Goal: Information Seeking & Learning: Find specific fact

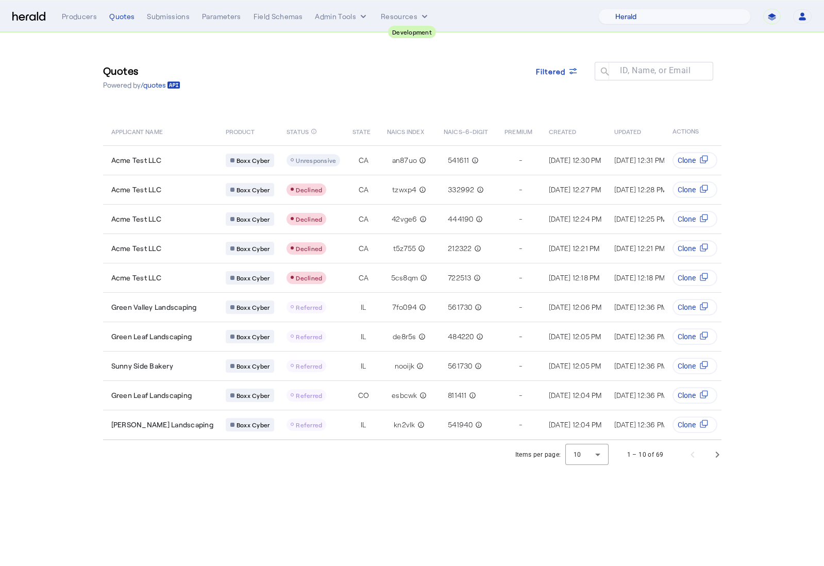
select select "pfm_2v8p_herald_api"
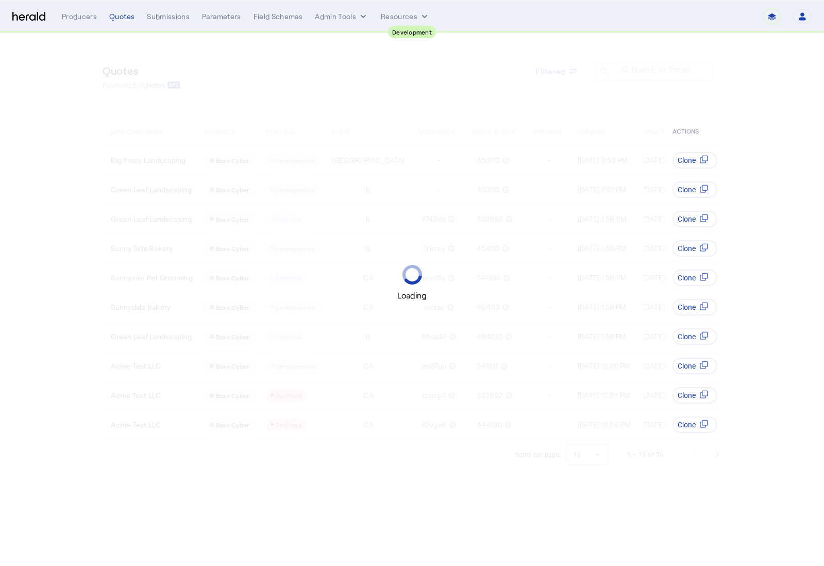
select select "pfm_2v8p_herald_api"
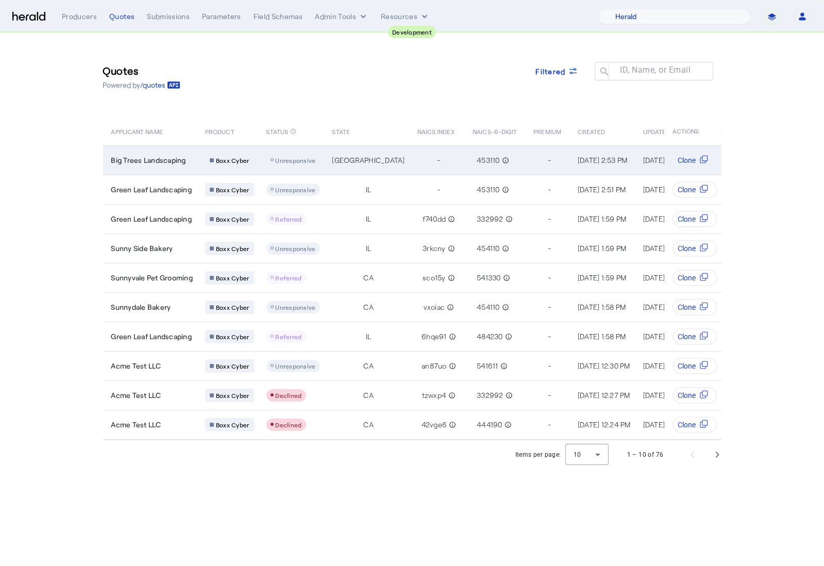
click at [327, 159] on td "TX" at bounding box center [366, 159] width 85 height 29
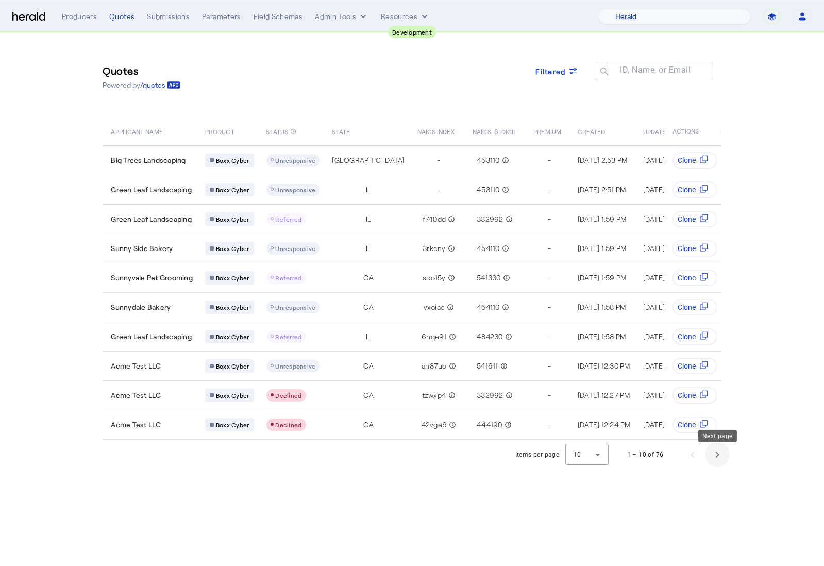
click at [709, 460] on span "Next page" at bounding box center [717, 454] width 25 height 25
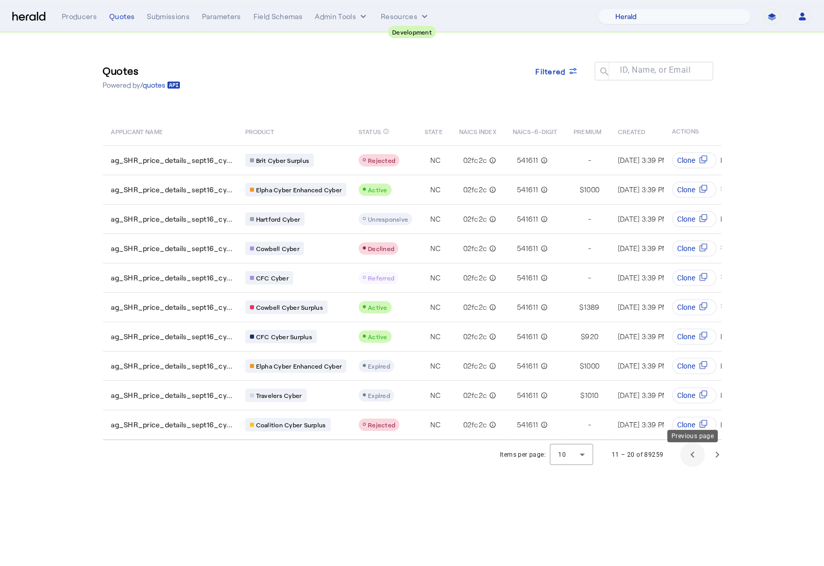
click at [690, 462] on span "Previous page" at bounding box center [692, 454] width 25 height 25
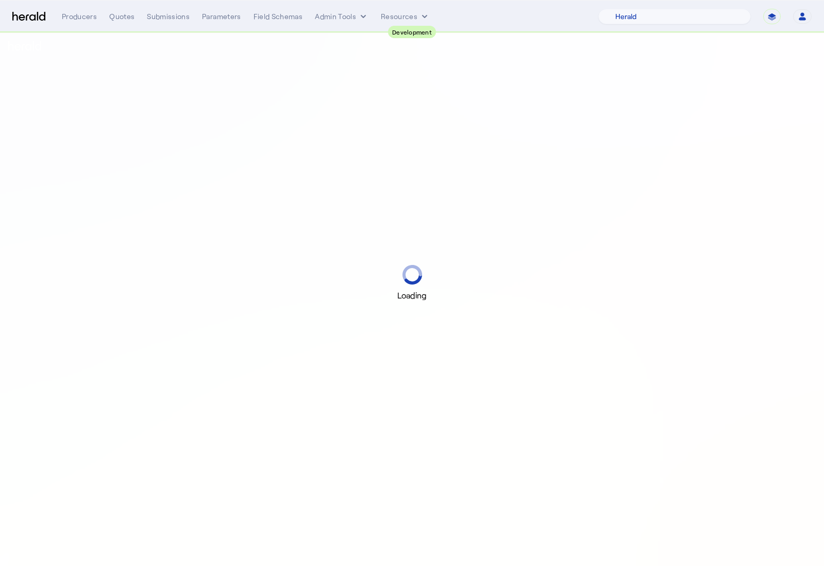
select select "pfm_2v8p_herald_api"
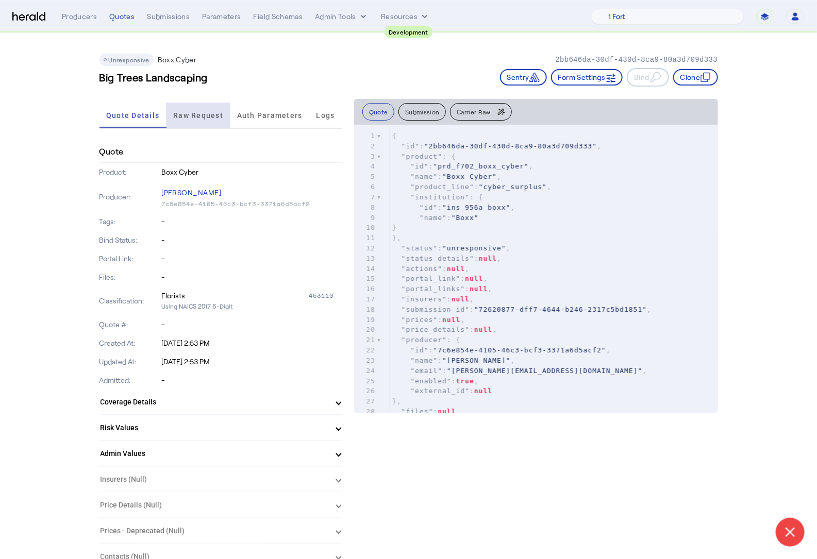
click at [196, 120] on span "Raw Request" at bounding box center [198, 115] width 50 height 25
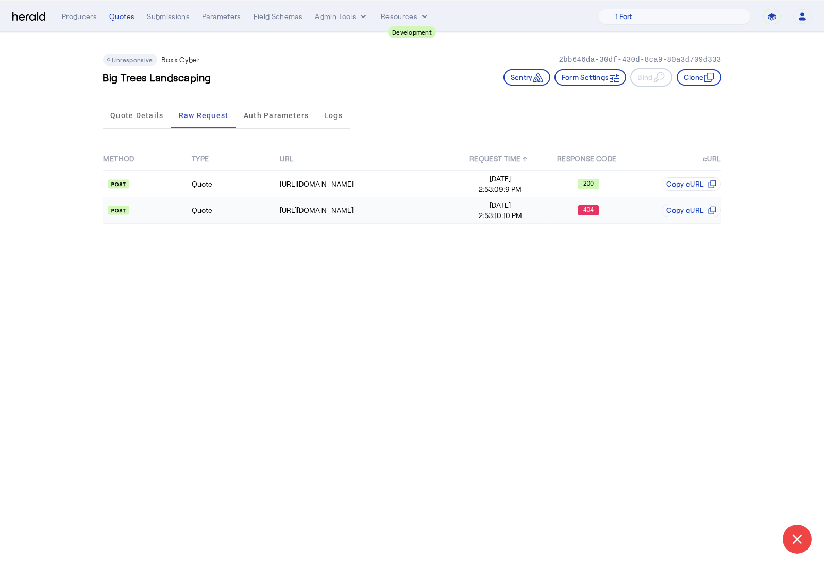
click at [225, 212] on td "Quote" at bounding box center [235, 210] width 88 height 26
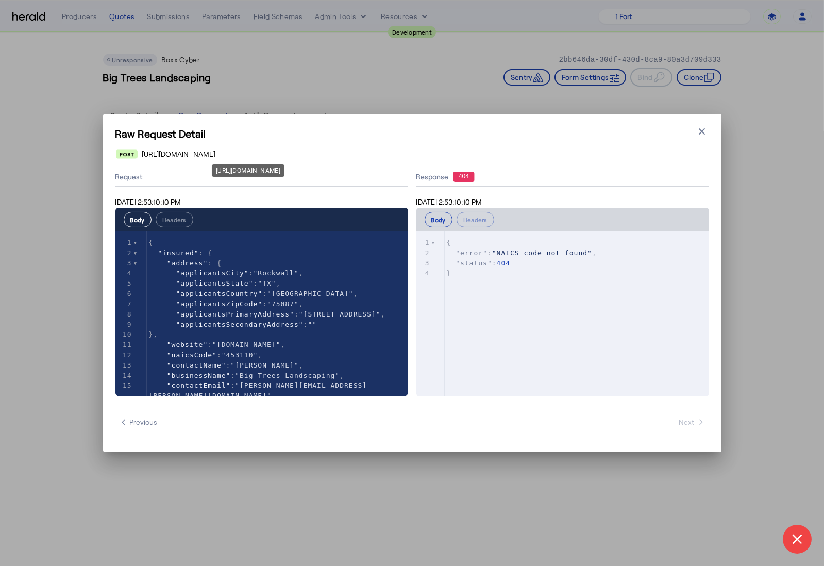
drag, startPoint x: 401, startPoint y: 156, endPoint x: 143, endPoint y: 149, distance: 258.2
click at [143, 149] on div "[URL][DOMAIN_NAME]" at bounding box center [412, 154] width 592 height 10
click at [143, 149] on span "[URL][DOMAIN_NAME]" at bounding box center [179, 154] width 74 height 10
click at [697, 127] on icon "button" at bounding box center [702, 131] width 10 height 10
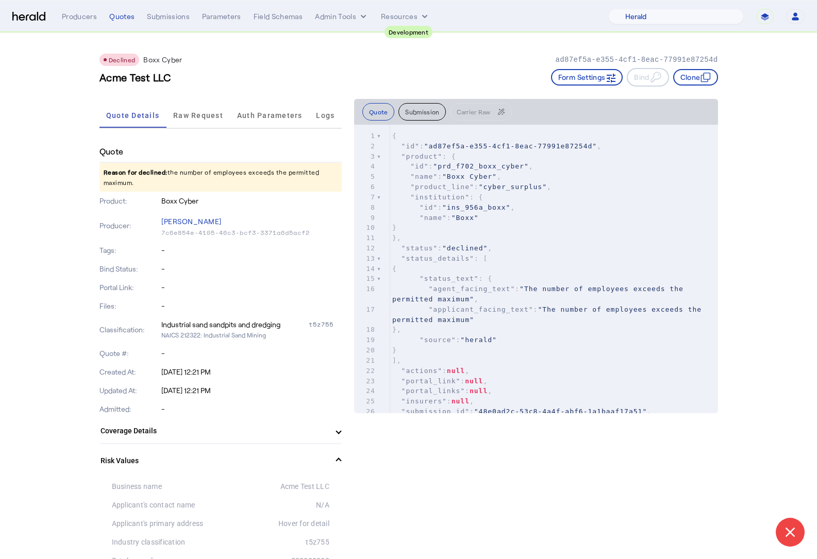
select select "pfm_2v8p_herald_api"
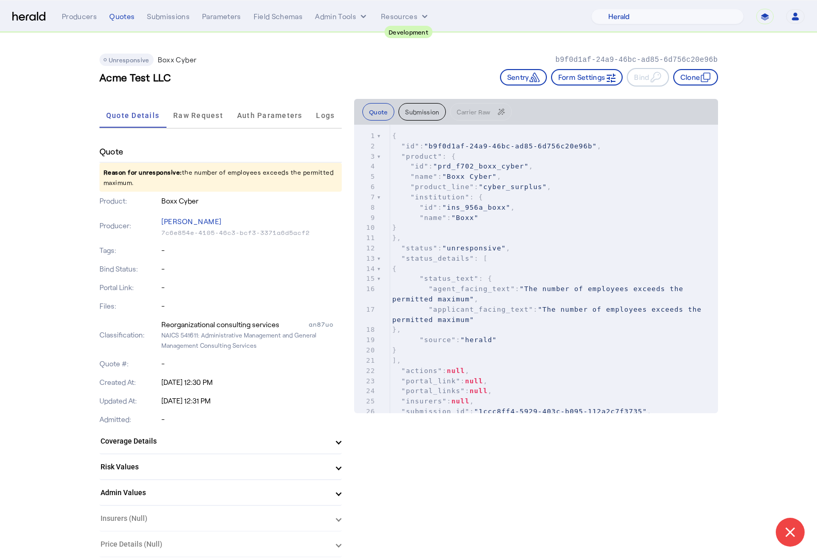
select select "pfm_2v8p_herald_api"
click at [213, 117] on span "Raw Request" at bounding box center [198, 115] width 50 height 7
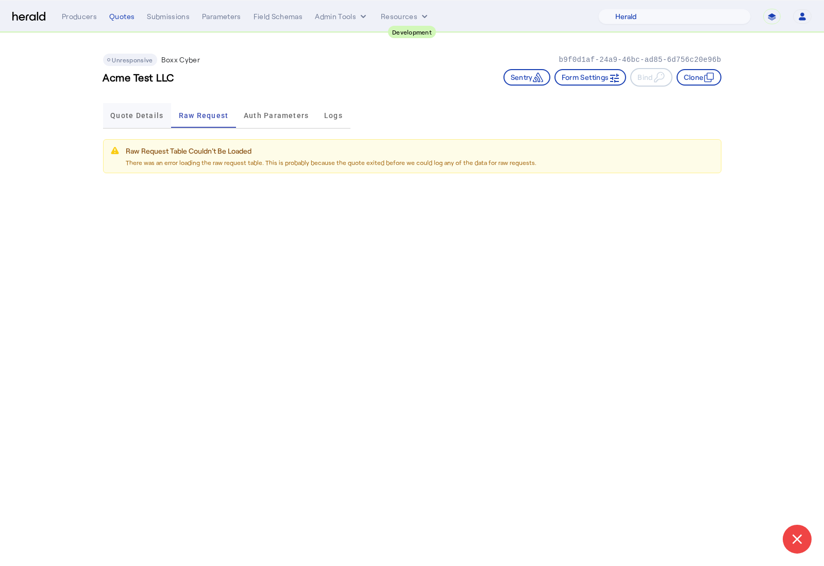
click at [147, 118] on span "Quote Details" at bounding box center [136, 115] width 53 height 7
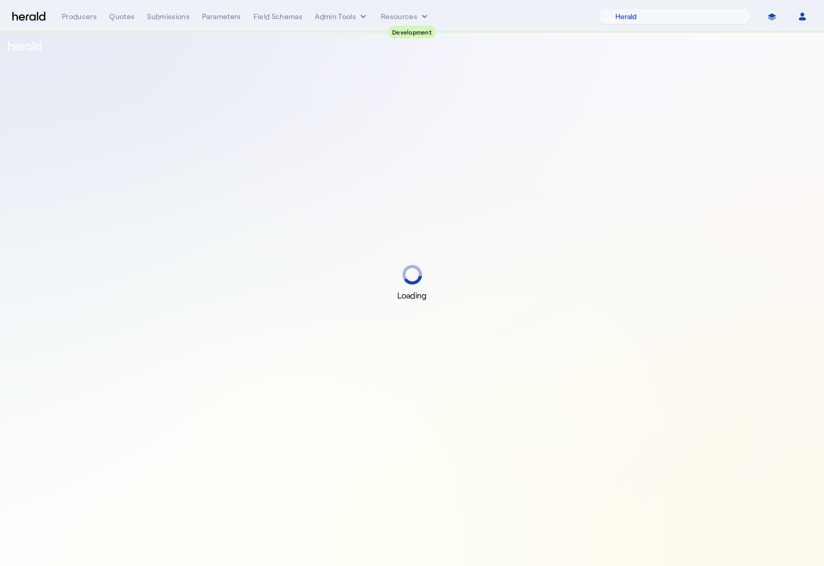
select select "pfm_2v8p_herald_api"
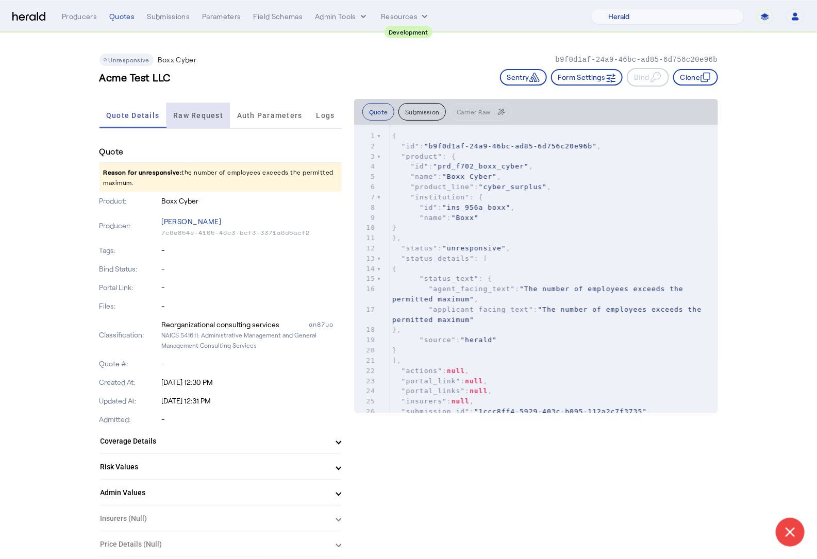
click at [214, 120] on span "Raw Request" at bounding box center [198, 115] width 50 height 25
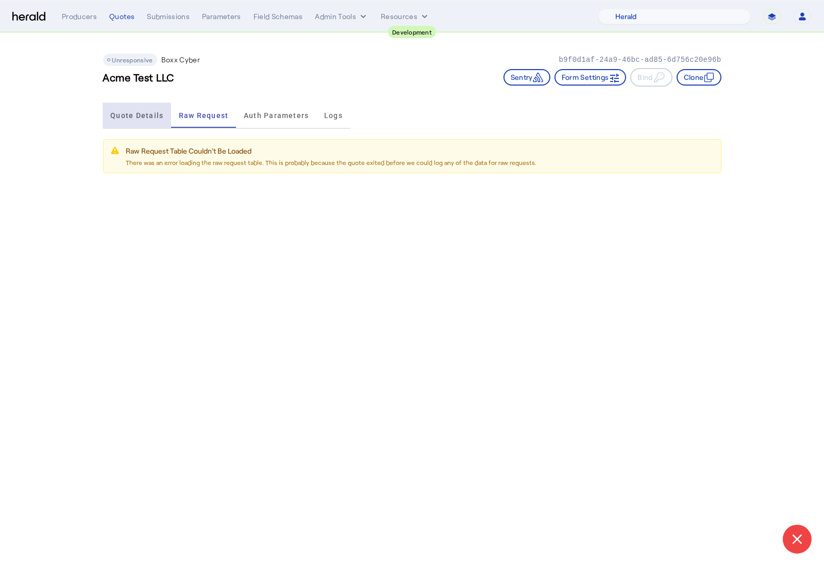
click at [119, 119] on span "Quote Details" at bounding box center [136, 115] width 53 height 25
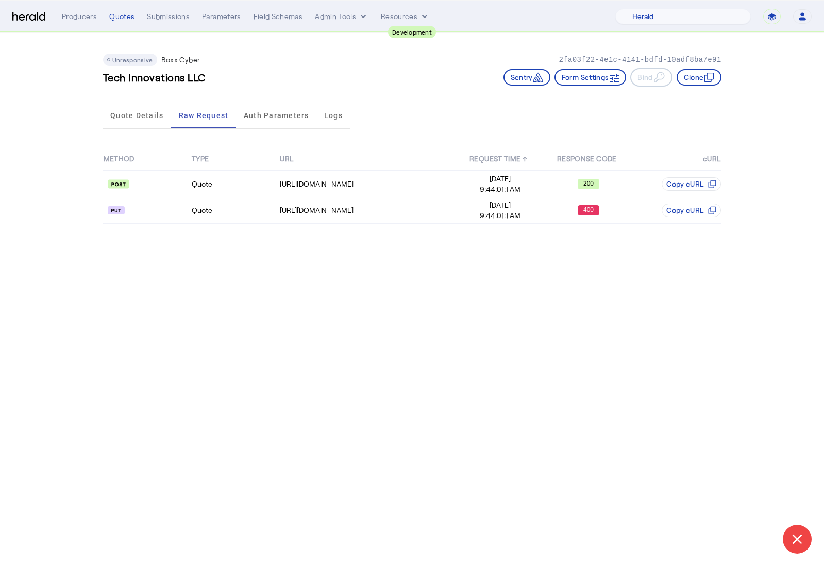
select select "pfm_2v8p_herald_api"
click at [178, 217] on td at bounding box center [147, 210] width 88 height 26
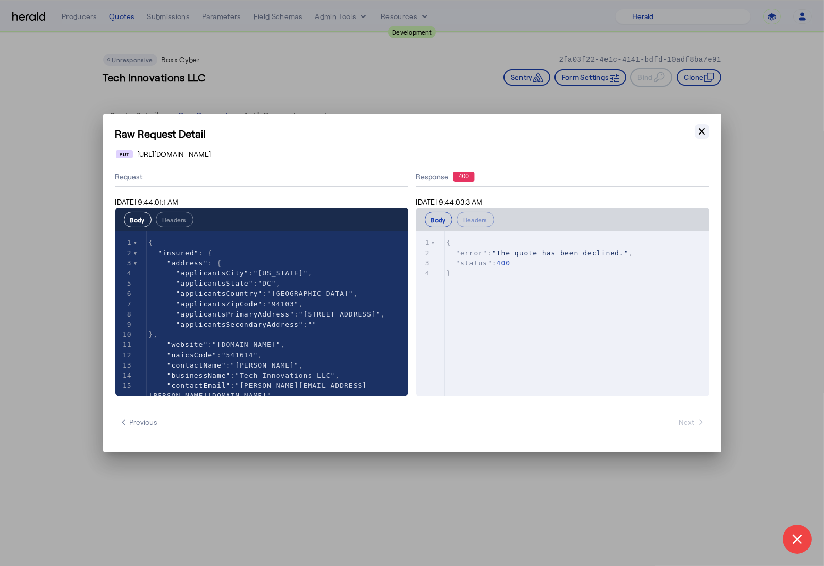
click at [701, 138] on button "Close modal" at bounding box center [701, 131] width 14 height 14
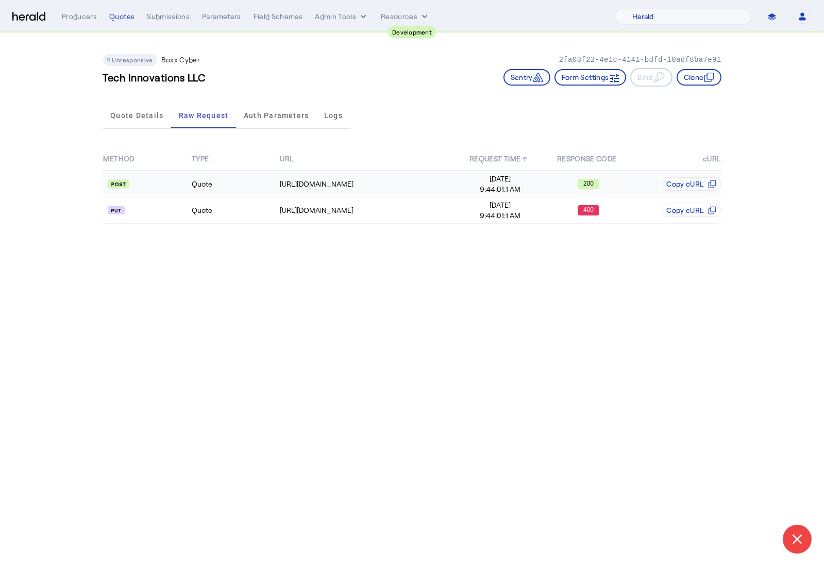
click at [261, 186] on td "Quote" at bounding box center [235, 184] width 88 height 27
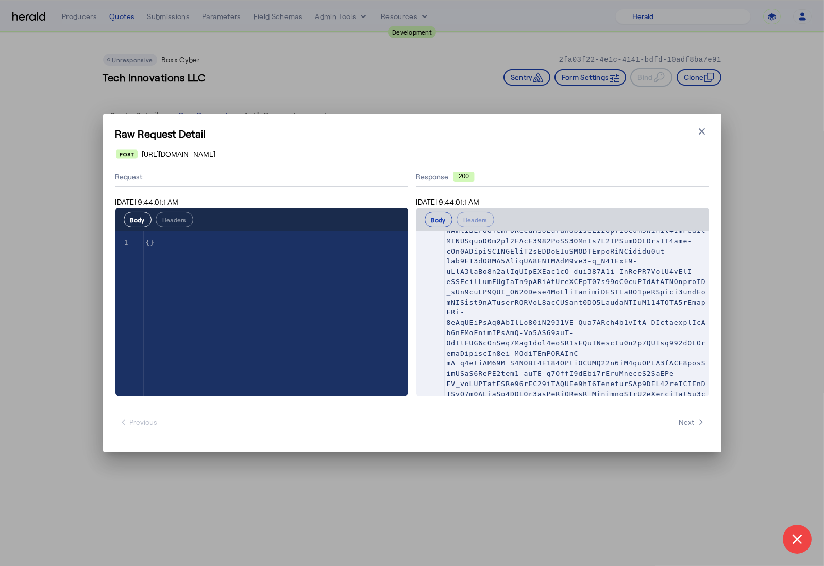
scroll to position [796, 0]
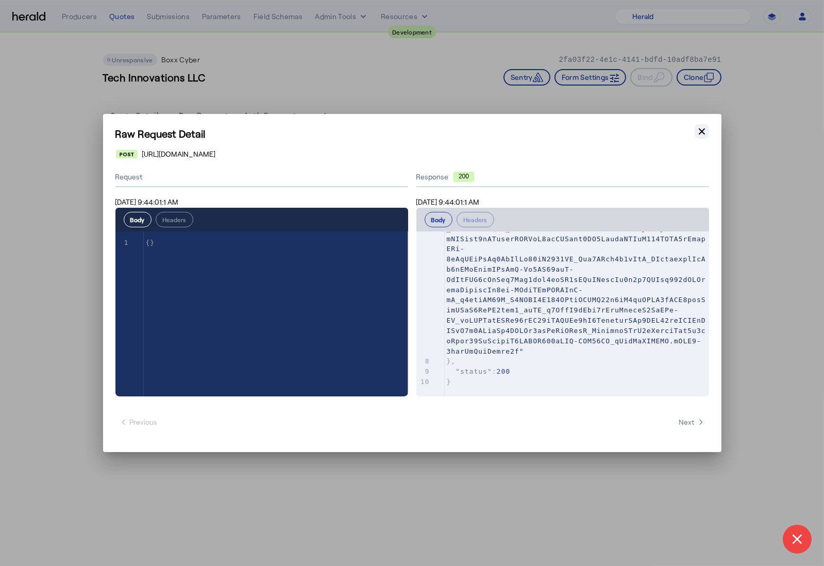
click at [698, 133] on icon "button" at bounding box center [702, 131] width 10 height 10
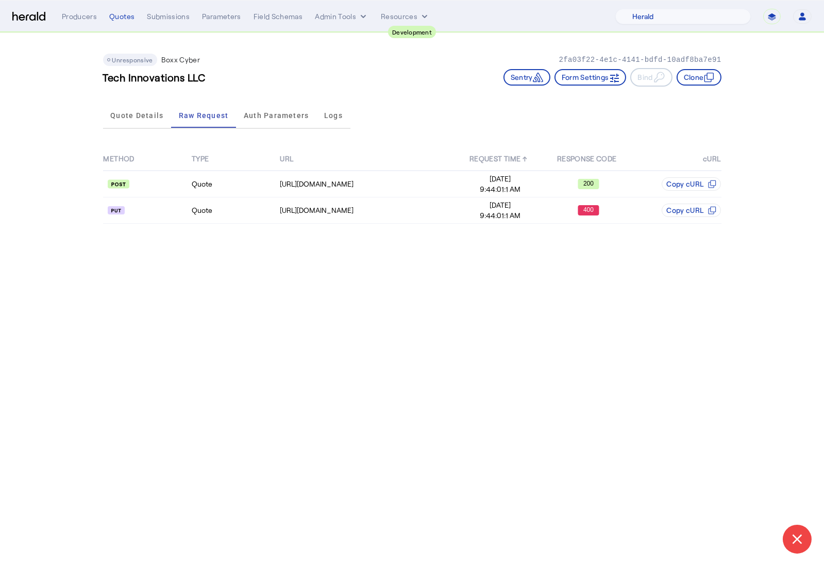
drag, startPoint x: 100, startPoint y: 80, endPoint x: 211, endPoint y: 75, distance: 110.9
click at [211, 75] on div "Unresponsive Boxx Cyber 2fa03f22-4e1c-4141-bdfd-10adf8ba7e91 Tech Innovations L…" at bounding box center [411, 135] width 659 height 205
click at [201, 75] on h3 "Tech Innovations LLC" at bounding box center [154, 77] width 103 height 14
click at [175, 210] on api-badge at bounding box center [147, 210] width 87 height 10
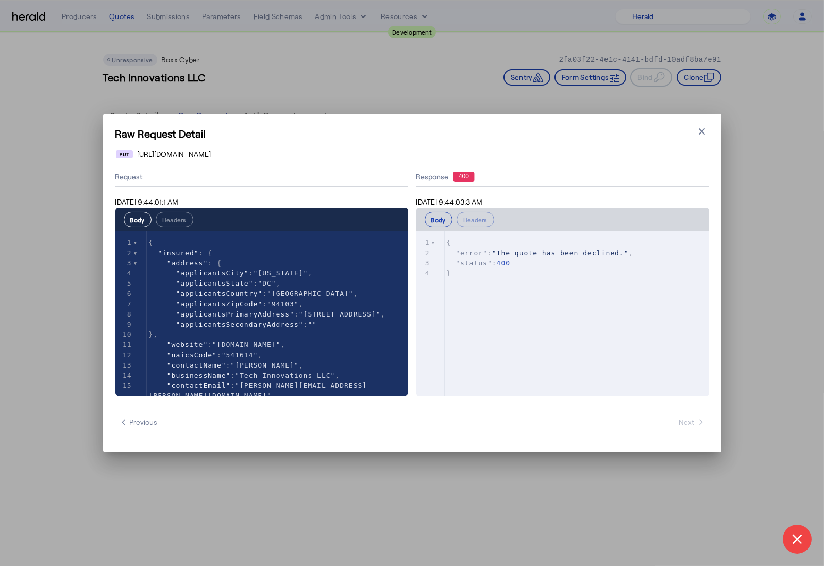
drag, startPoint x: 383, startPoint y: 156, endPoint x: 524, endPoint y: 149, distance: 141.3
click at [524, 149] on div "https://cauat-mkt-api-piboxx.boxxinsurance.com/broker/api/v1/submission/c495df7…" at bounding box center [412, 154] width 592 height 10
click at [533, 163] on div "Raw Request Detail Close modal https://cauat-mkt-api-piboxx.boxxinsurance.com/b…" at bounding box center [412, 283] width 618 height 338
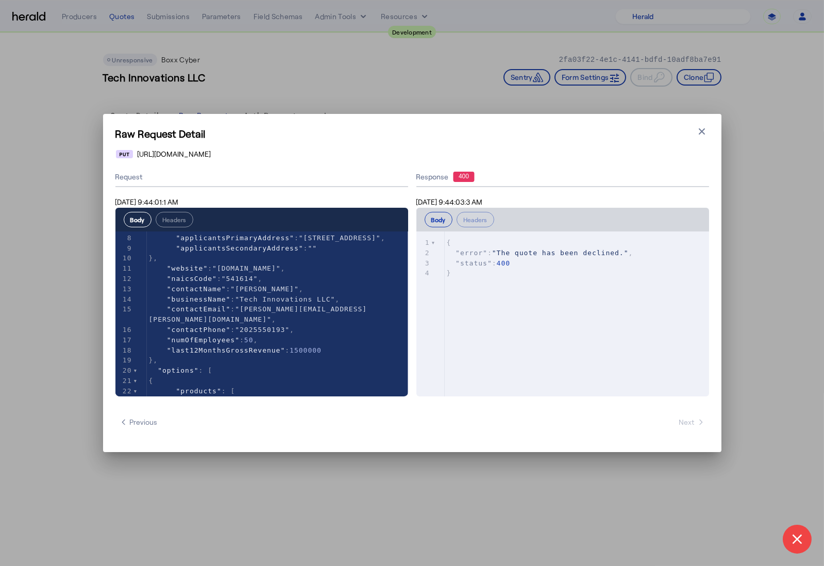
scroll to position [75, 0]
type textarea "**********"
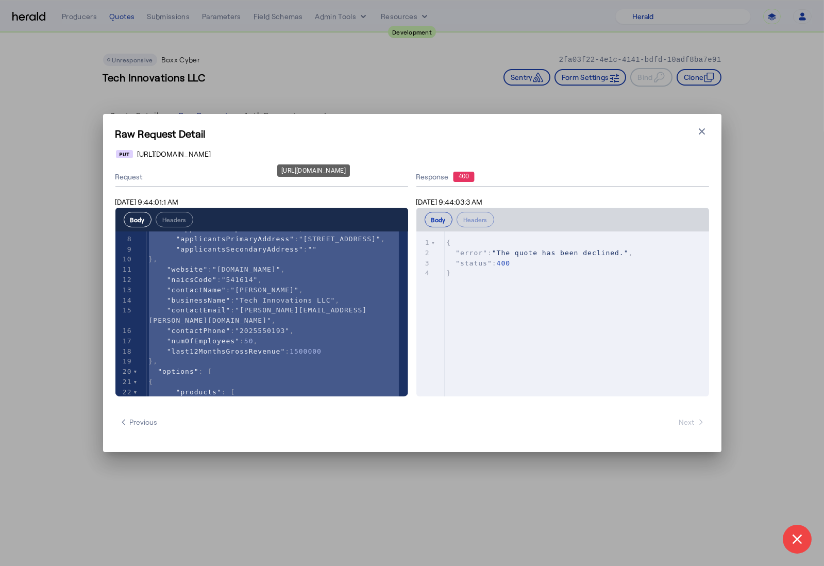
drag, startPoint x: 520, startPoint y: 151, endPoint x: 383, endPoint y: 155, distance: 136.6
click at [383, 155] on div "https://cauat-mkt-api-piboxx.boxxinsurance.com/broker/api/v1/submission/c495df7…" at bounding box center [412, 154] width 592 height 10
copy span "c495df71-93cb-11f0-88ac-0248ec5155a4"
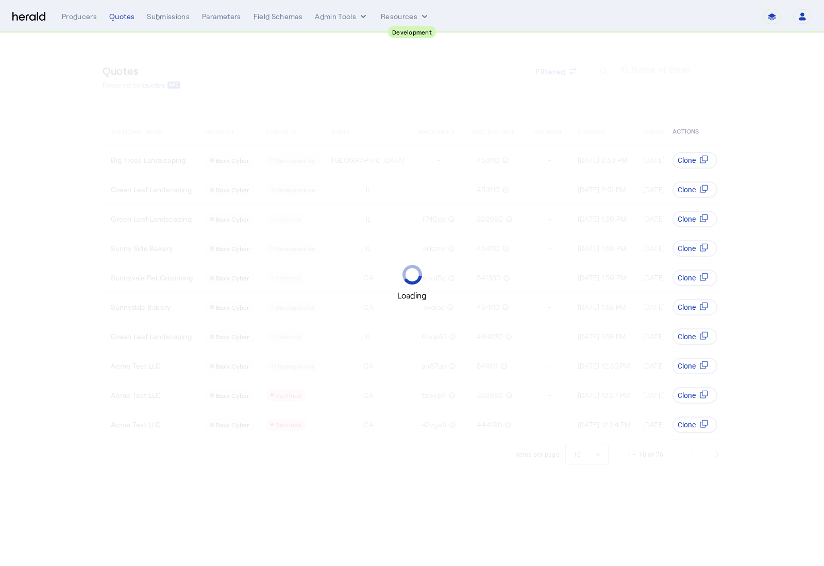
select select "pfm_2v8p_herald_api"
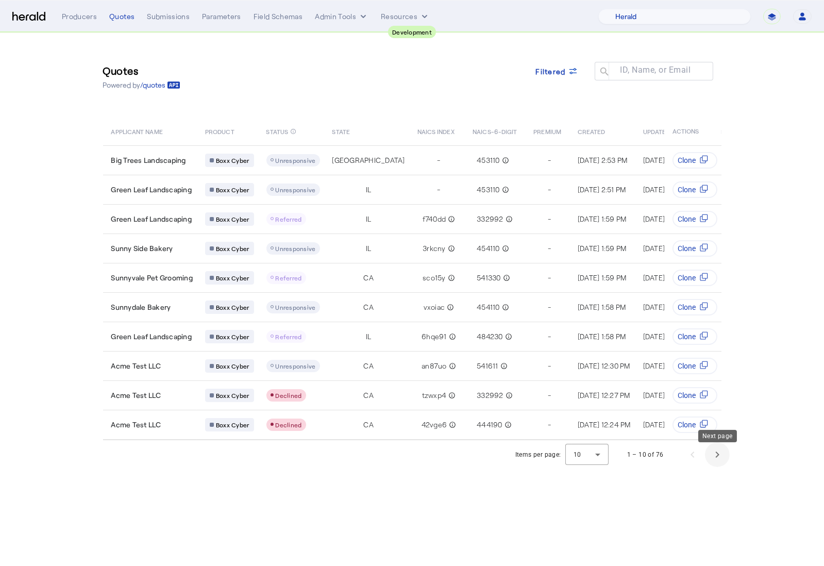
click at [719, 452] on span "Next page" at bounding box center [717, 454] width 25 height 25
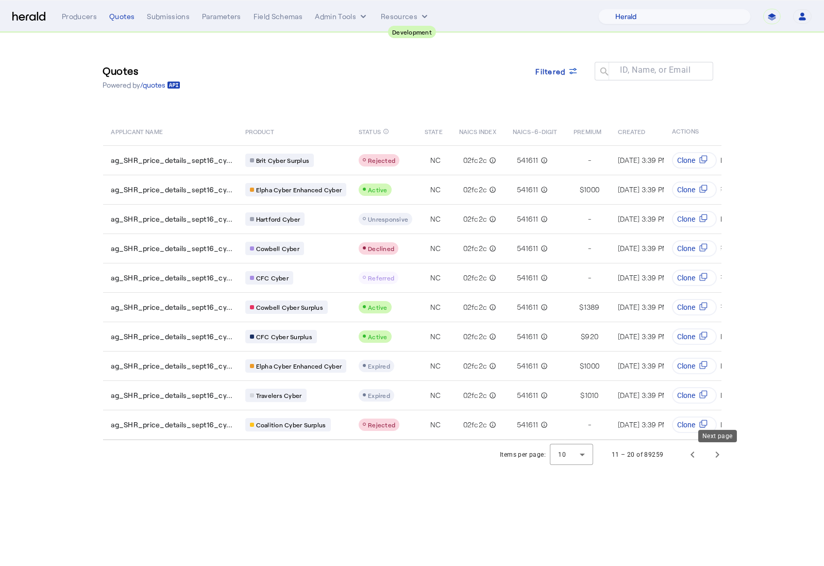
click at [719, 454] on span "Next page" at bounding box center [717, 454] width 25 height 25
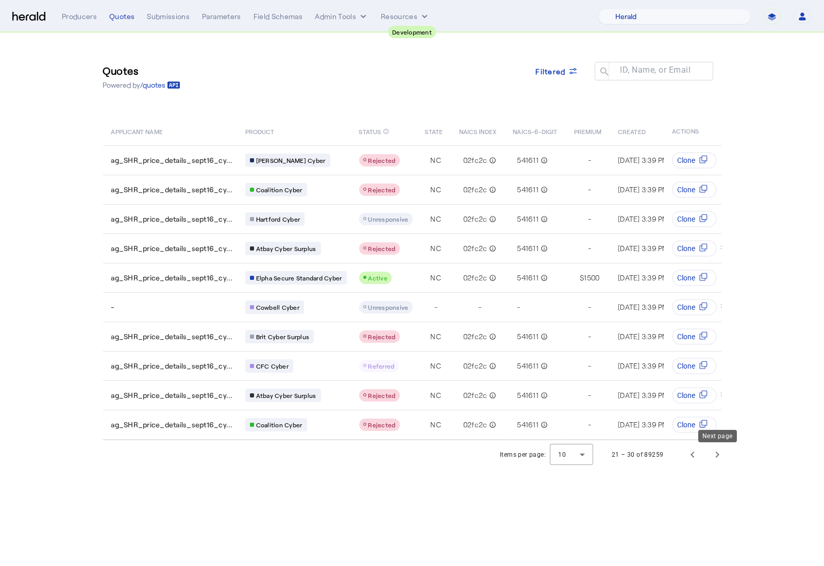
click at [719, 454] on span "Next page" at bounding box center [717, 454] width 25 height 25
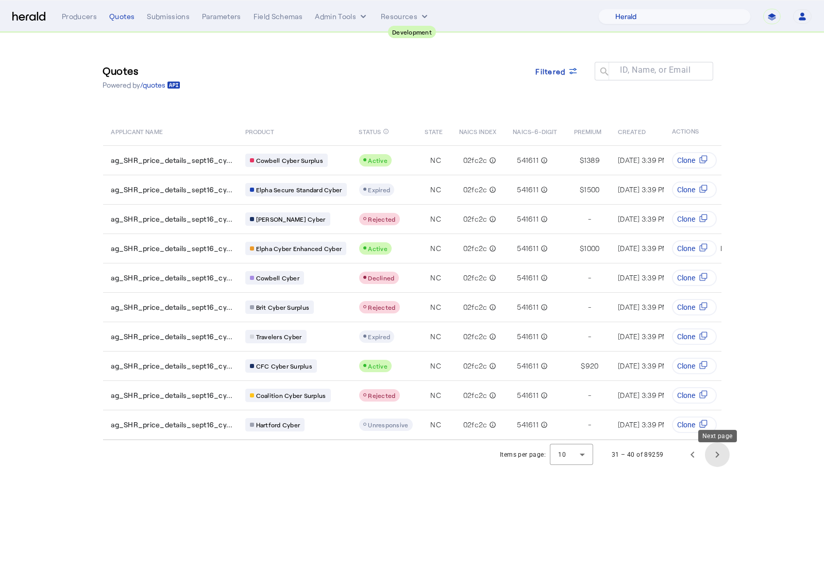
click at [719, 454] on span "Next page" at bounding box center [717, 454] width 25 height 25
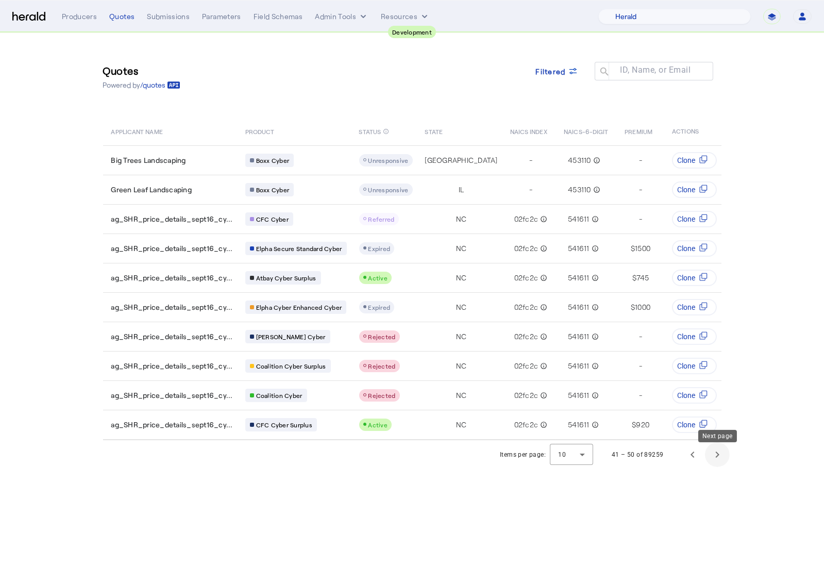
click at [718, 456] on span "Next page" at bounding box center [717, 454] width 25 height 25
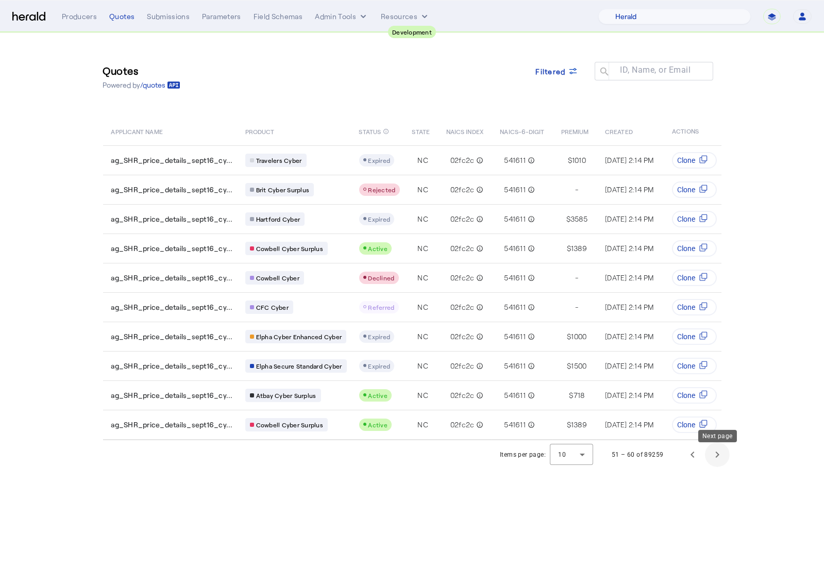
click at [718, 456] on span "Next page" at bounding box center [717, 454] width 25 height 25
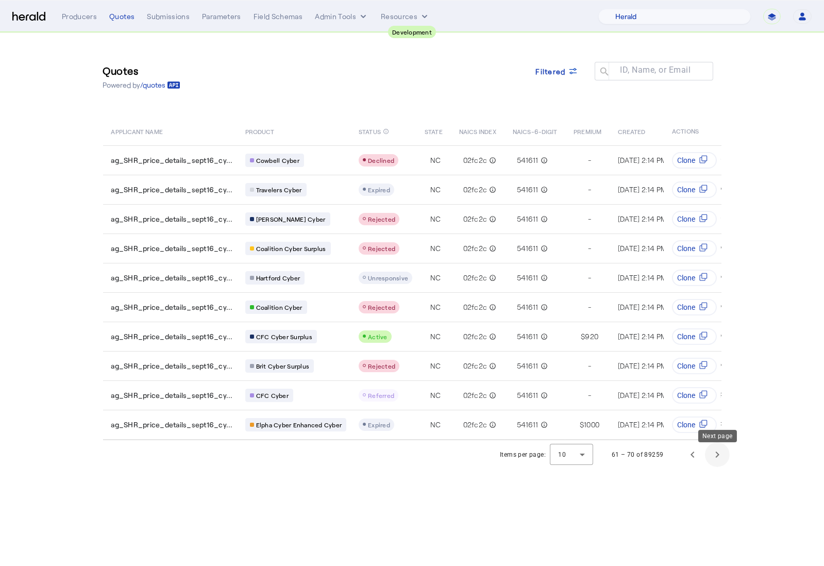
click at [718, 456] on span "Next page" at bounding box center [717, 454] width 25 height 25
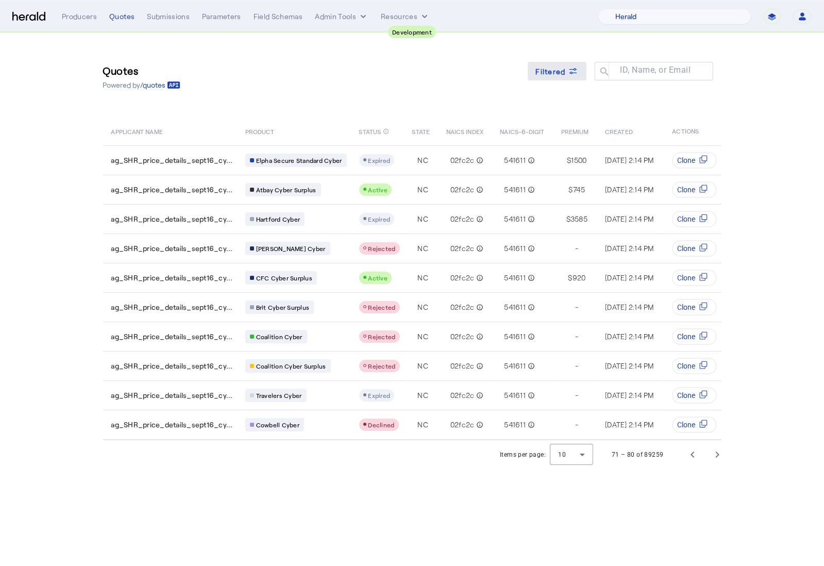
click at [560, 71] on span "Filtered" at bounding box center [551, 71] width 30 height 11
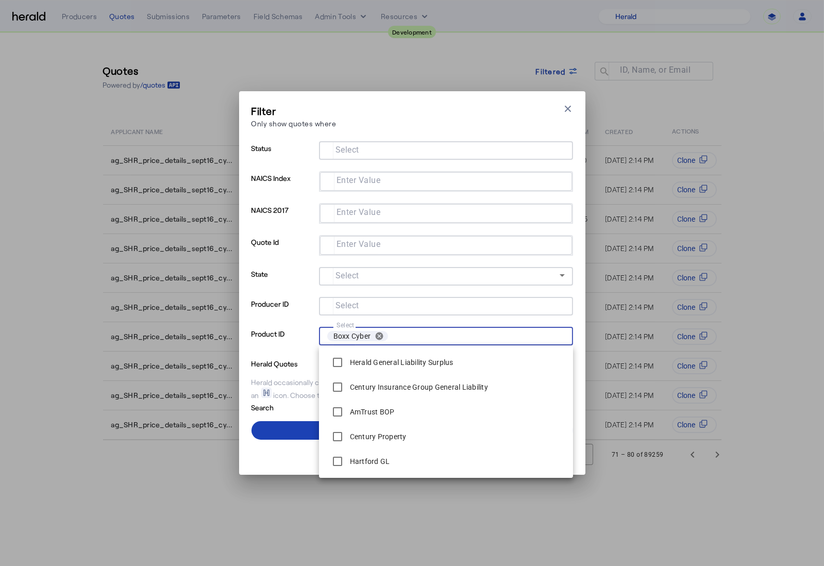
click at [396, 339] on input "Select" at bounding box center [476, 336] width 168 height 14
click at [291, 428] on span at bounding box center [411, 430] width 321 height 25
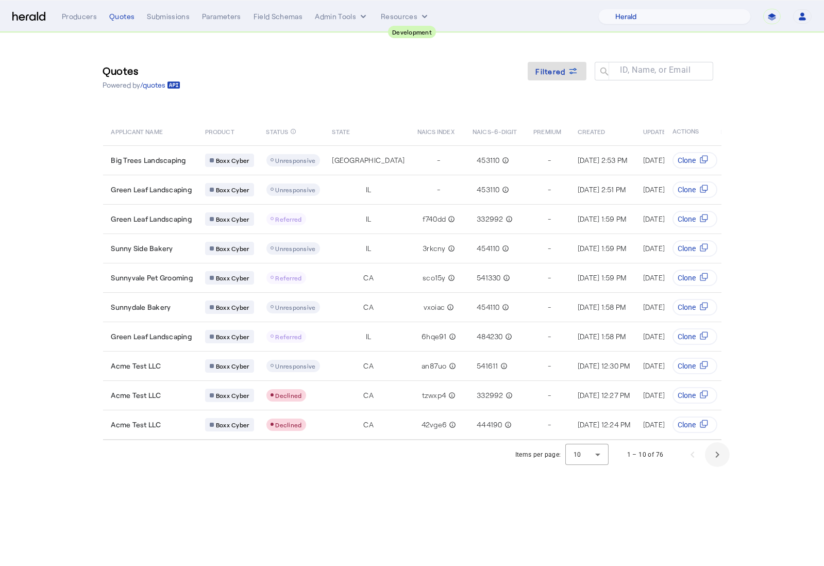
click at [711, 463] on span "Next page" at bounding box center [717, 454] width 25 height 25
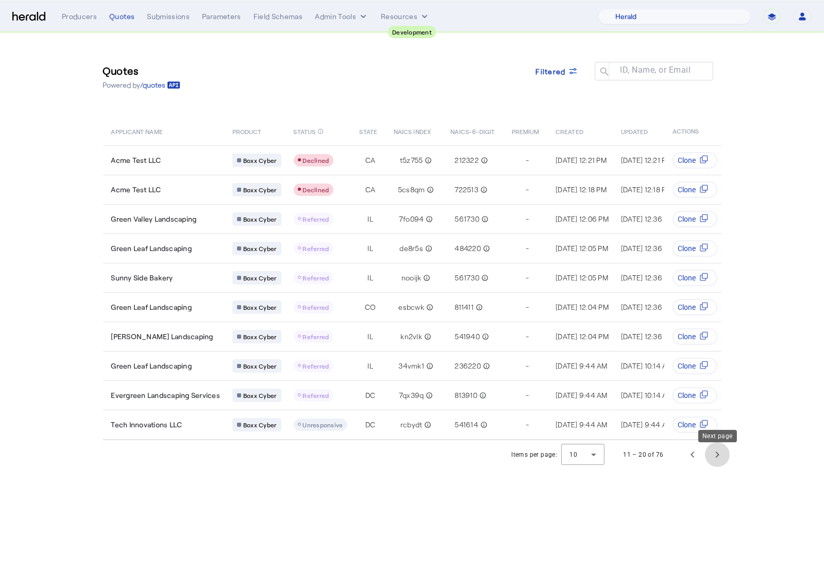
click at [712, 463] on span "Next page" at bounding box center [717, 454] width 25 height 25
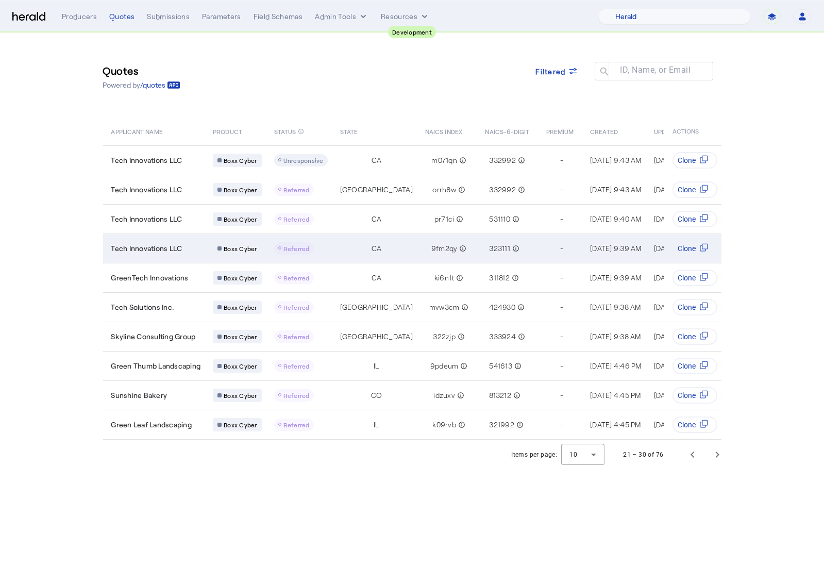
click at [189, 256] on td "Tech Innovations LLC" at bounding box center [154, 247] width 102 height 29
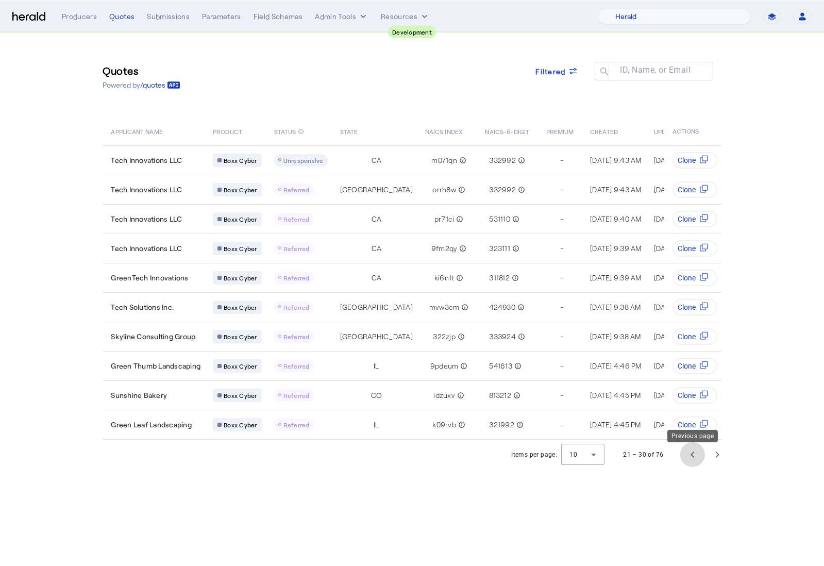
click at [688, 460] on span "Previous page" at bounding box center [692, 454] width 25 height 25
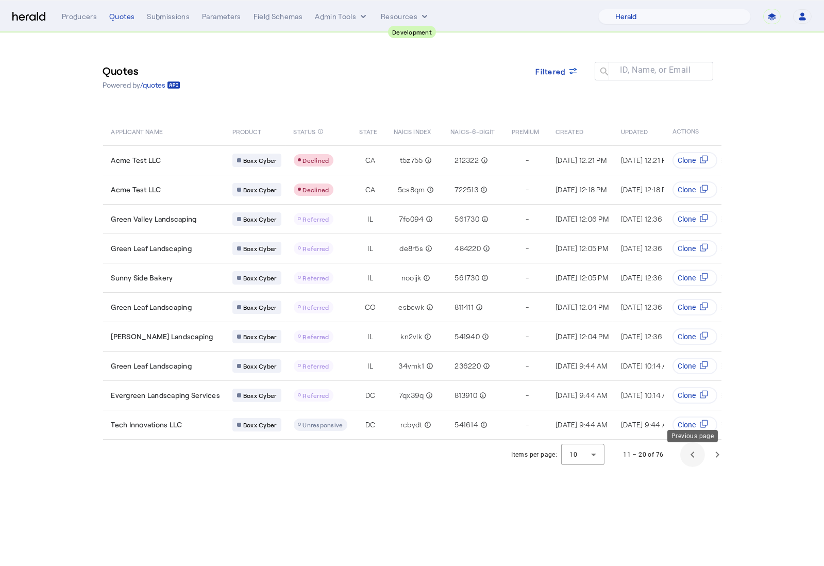
click at [688, 460] on span "Previous page" at bounding box center [692, 454] width 25 height 25
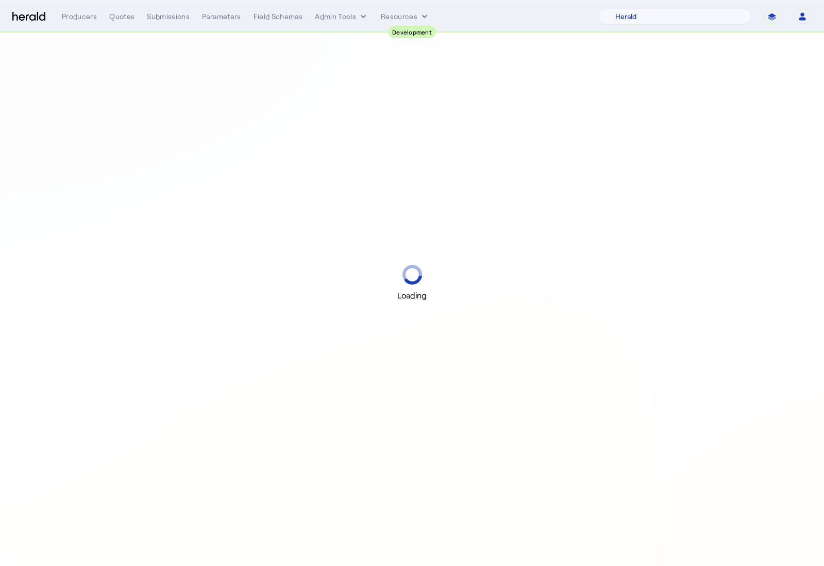
select select "pfm_2v8p_herald_api"
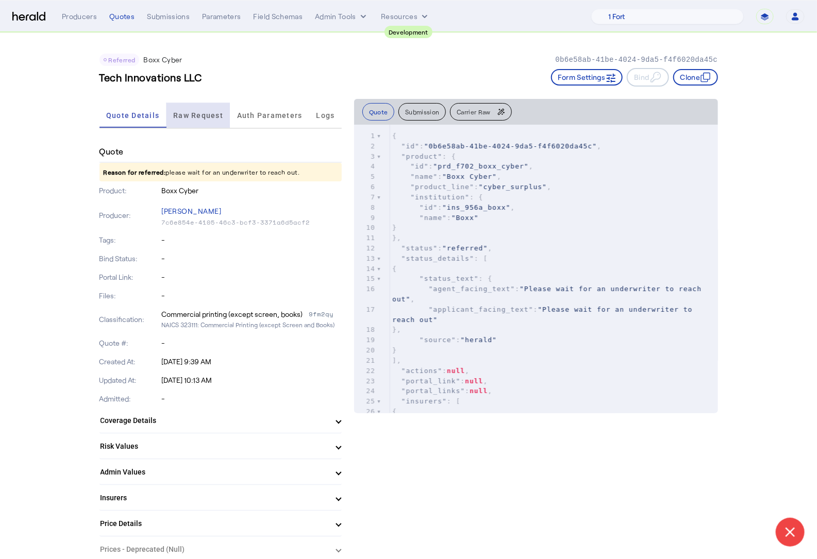
click at [192, 112] on span "Raw Request" at bounding box center [198, 115] width 50 height 7
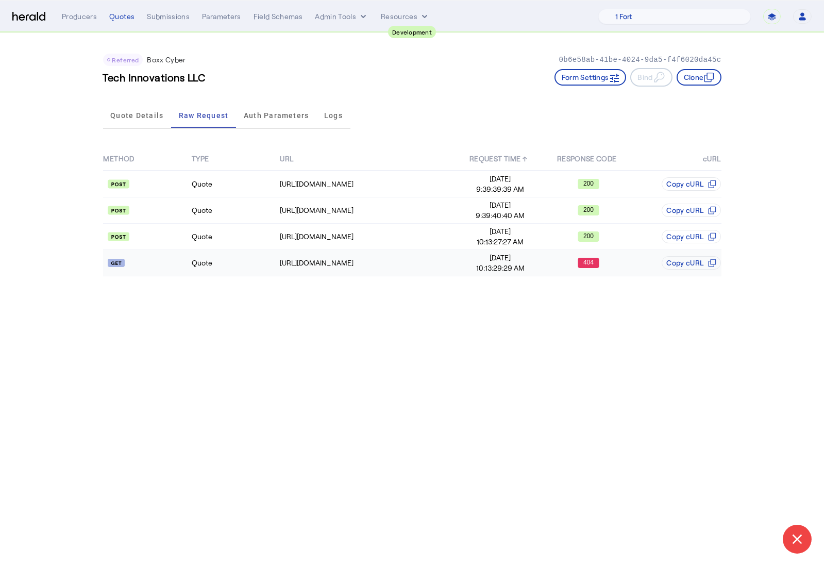
click at [180, 264] on api-badge at bounding box center [147, 263] width 87 height 10
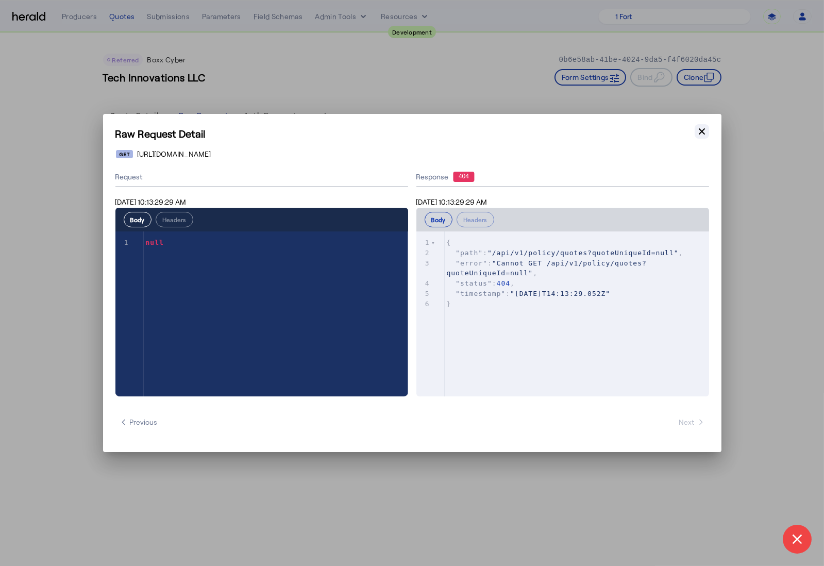
click at [705, 133] on icon "button" at bounding box center [702, 131] width 10 height 10
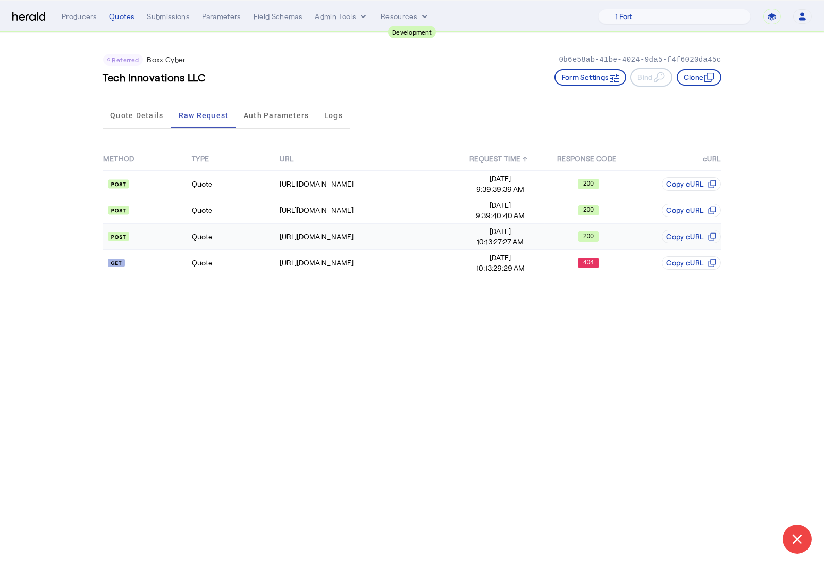
click at [254, 233] on td "Quote" at bounding box center [235, 237] width 88 height 26
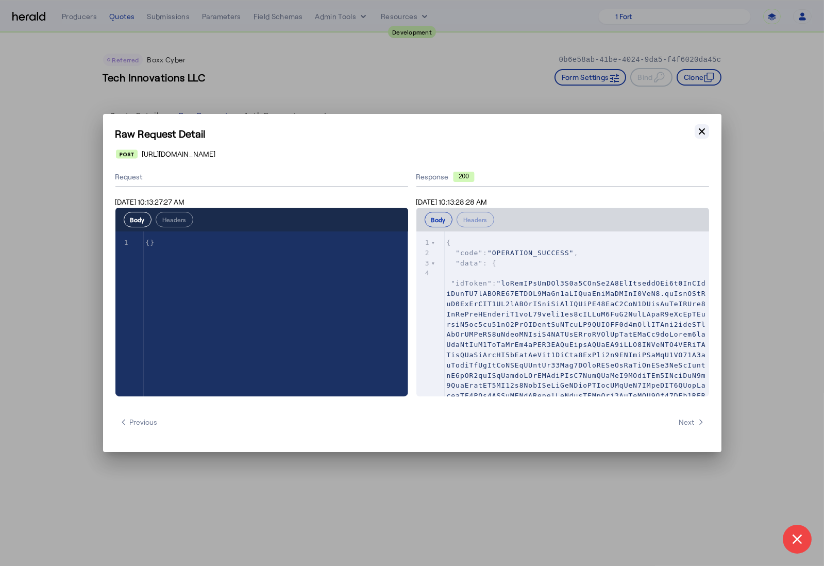
click at [698, 132] on icon "button" at bounding box center [702, 131] width 10 height 10
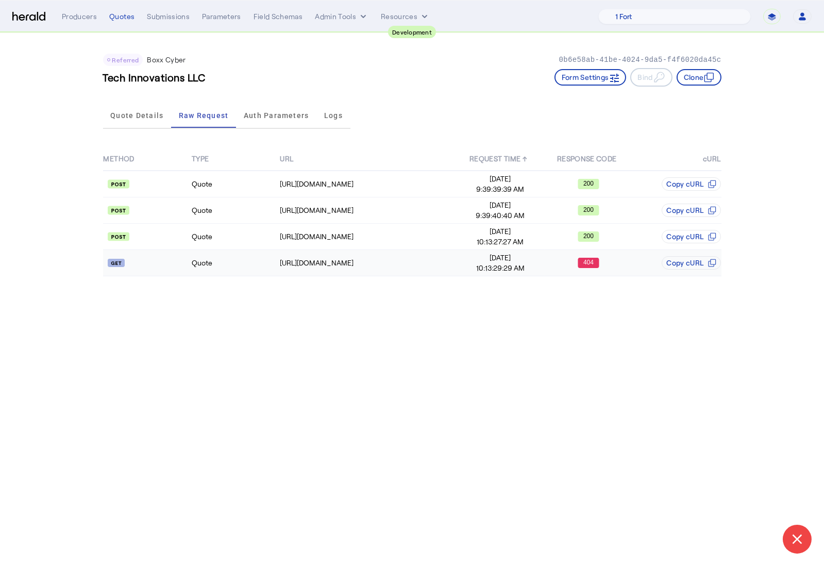
click at [225, 267] on td "Quote" at bounding box center [235, 263] width 88 height 26
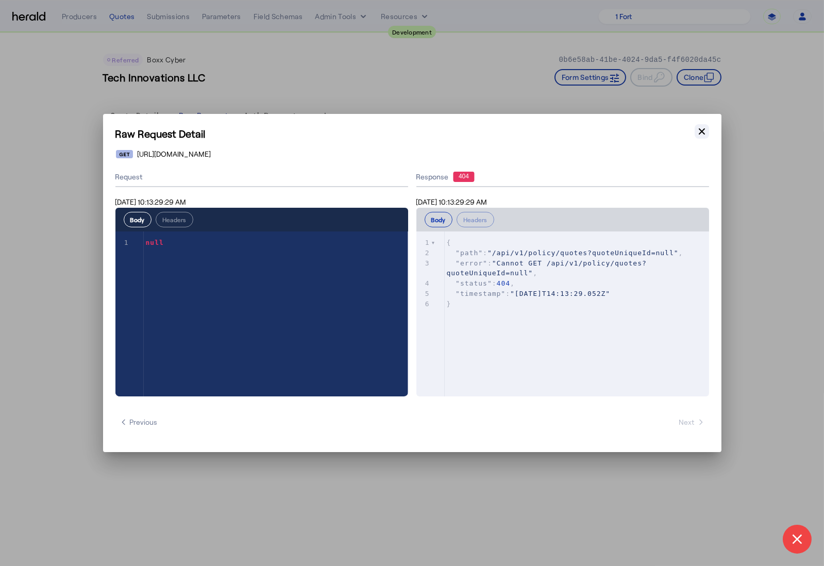
click at [700, 132] on icon "button" at bounding box center [702, 131] width 6 height 6
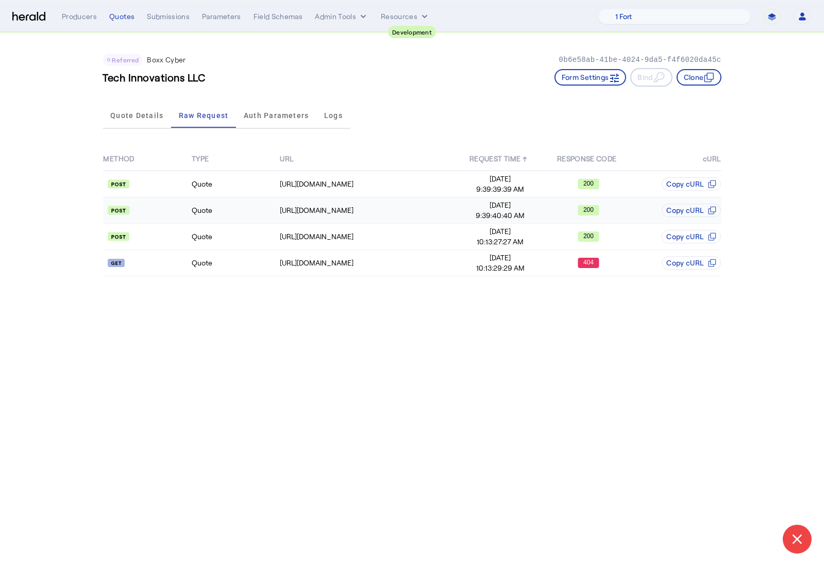
click at [249, 208] on td "Quote" at bounding box center [235, 210] width 88 height 26
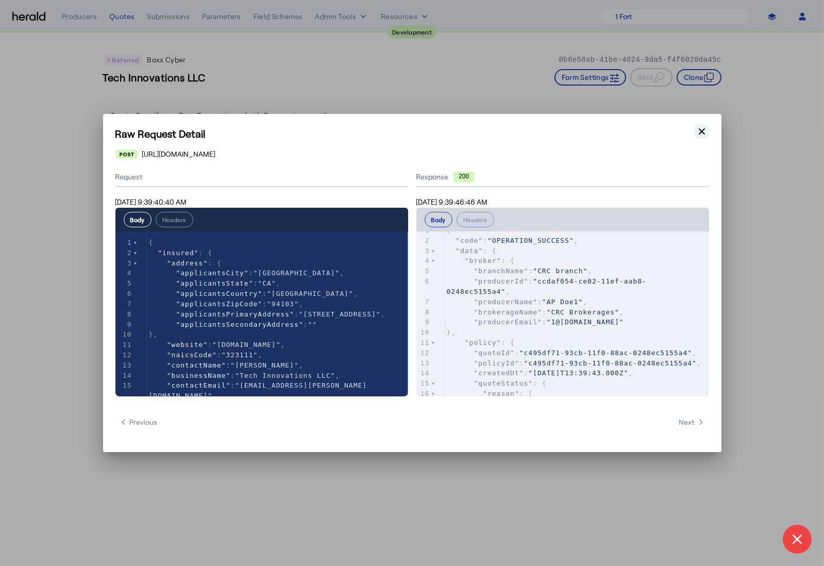
click at [702, 131] on icon "button" at bounding box center [702, 131] width 6 height 6
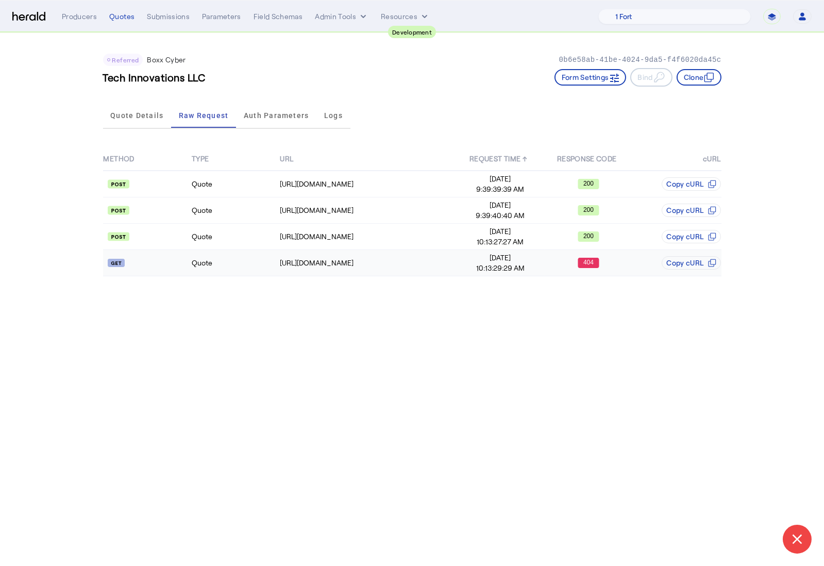
click at [226, 261] on td "Quote" at bounding box center [235, 263] width 88 height 26
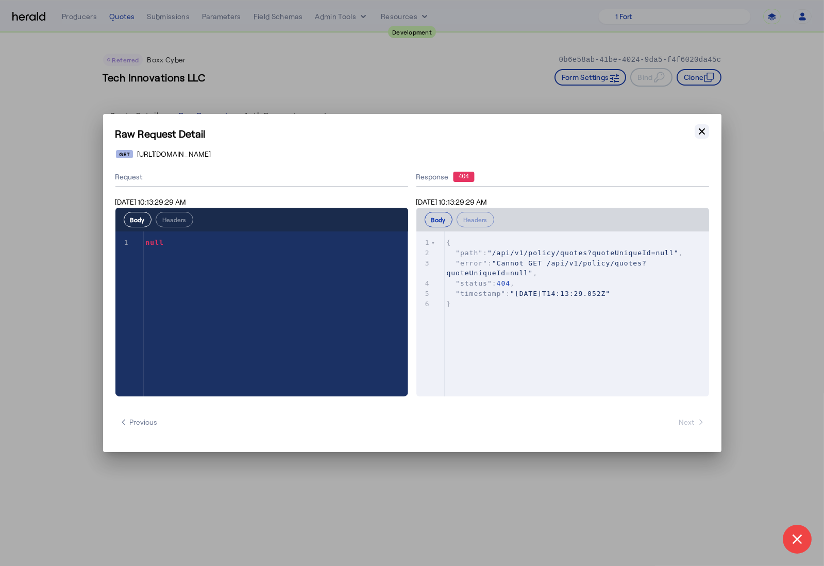
click at [704, 133] on icon "button" at bounding box center [702, 131] width 10 height 10
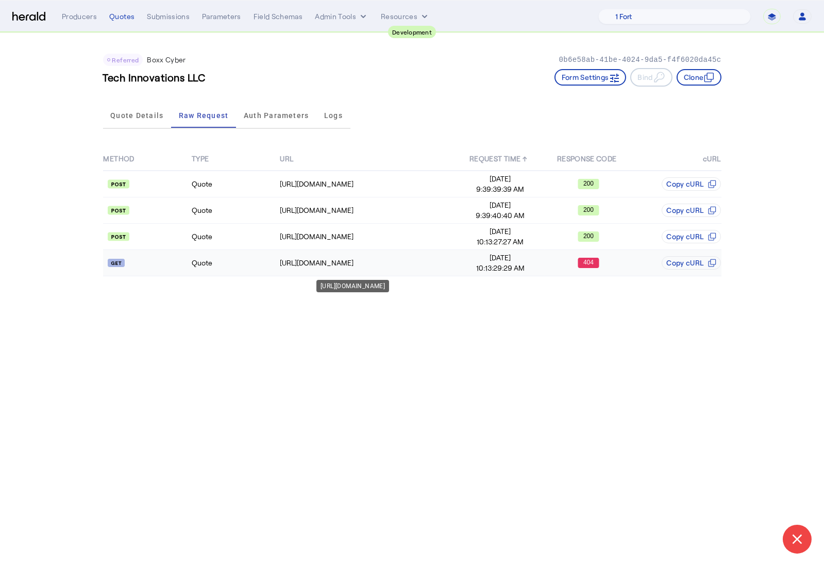
click at [283, 261] on div "[URL][DOMAIN_NAME]" at bounding box center [368, 263] width 176 height 10
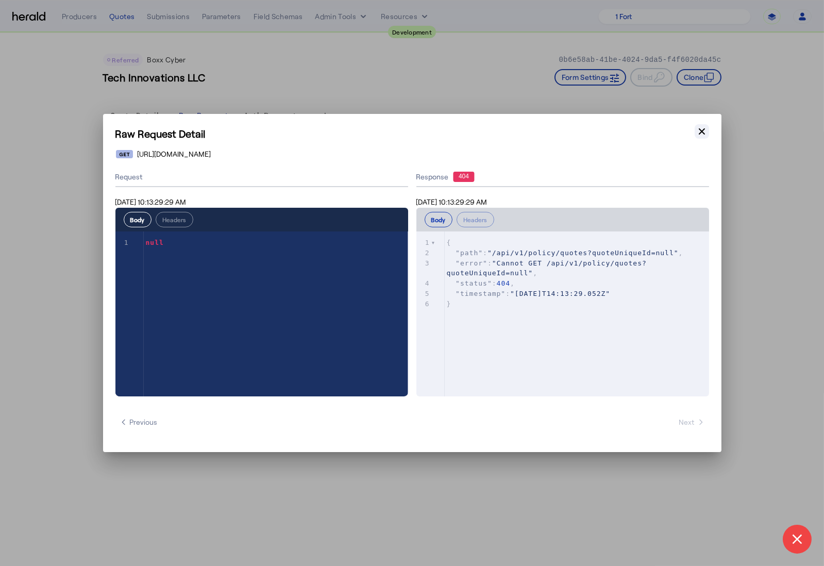
click at [699, 131] on icon "button" at bounding box center [702, 131] width 10 height 10
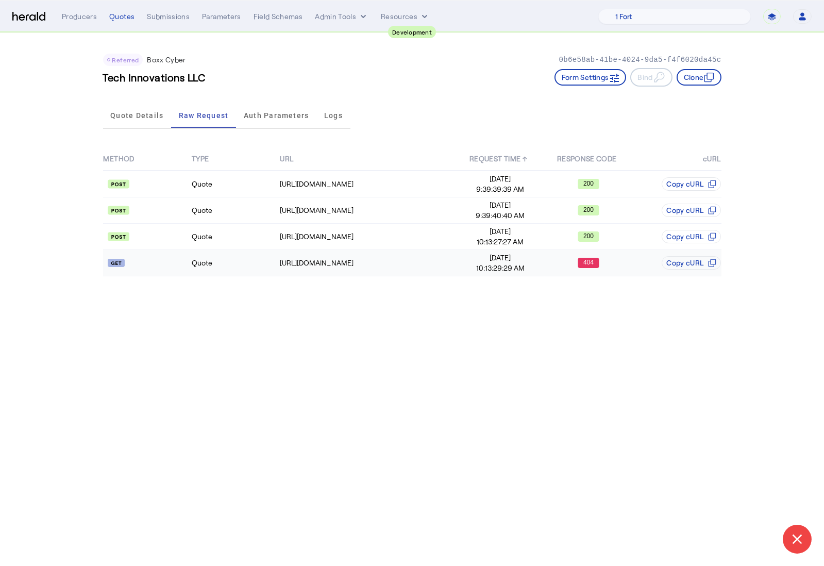
click at [257, 264] on td "Quote" at bounding box center [235, 263] width 88 height 26
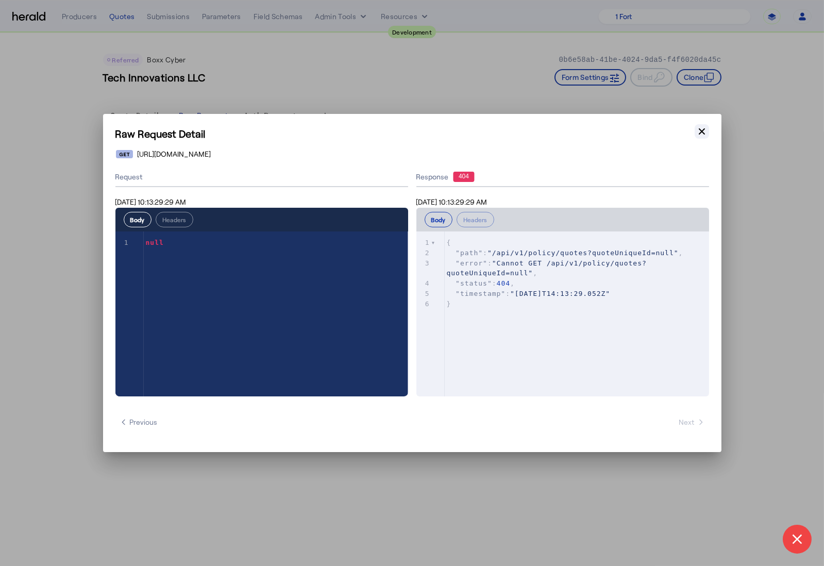
click at [700, 130] on icon "button" at bounding box center [702, 131] width 6 height 6
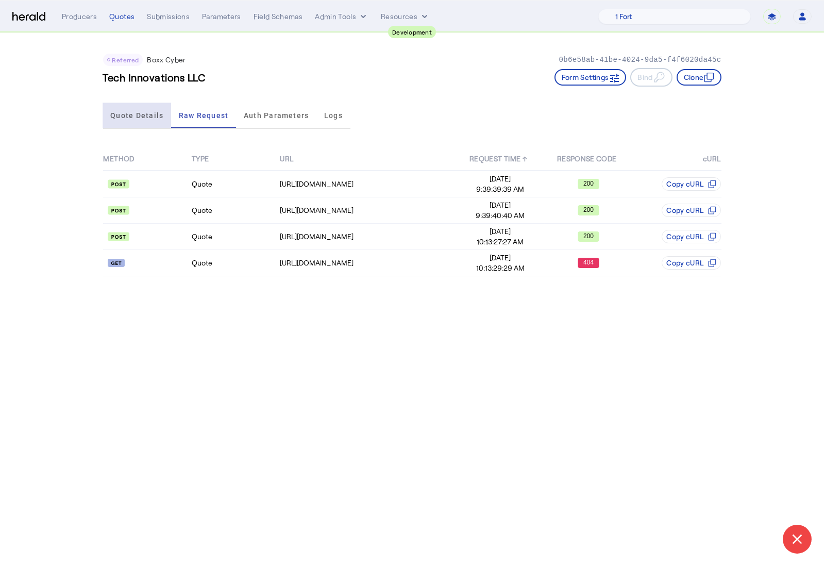
click at [137, 112] on span "Quote Details" at bounding box center [136, 115] width 53 height 7
